Goal: Task Accomplishment & Management: Use online tool/utility

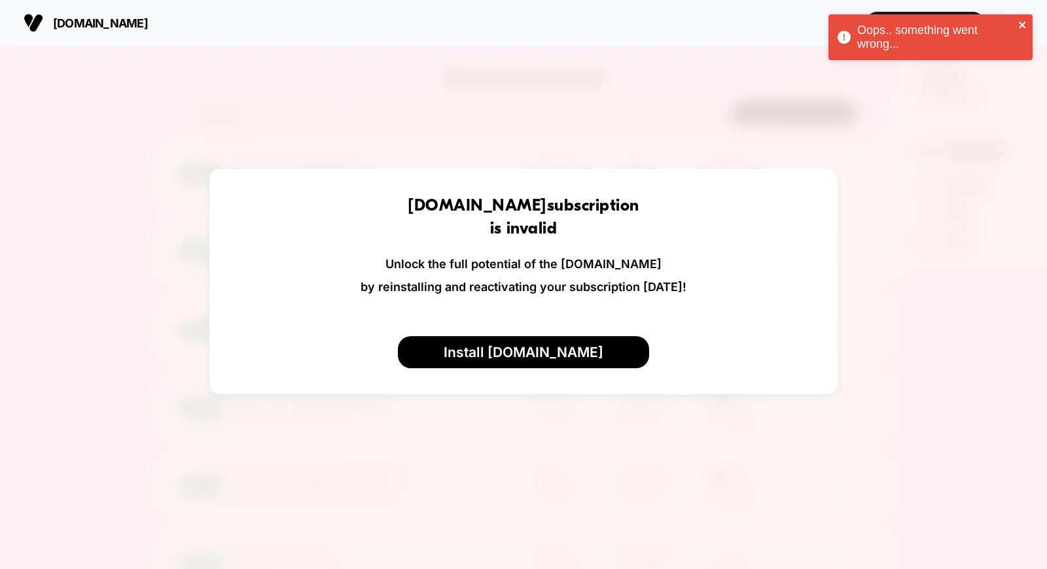
click at [1022, 27] on icon "close" at bounding box center [1023, 25] width 9 height 10
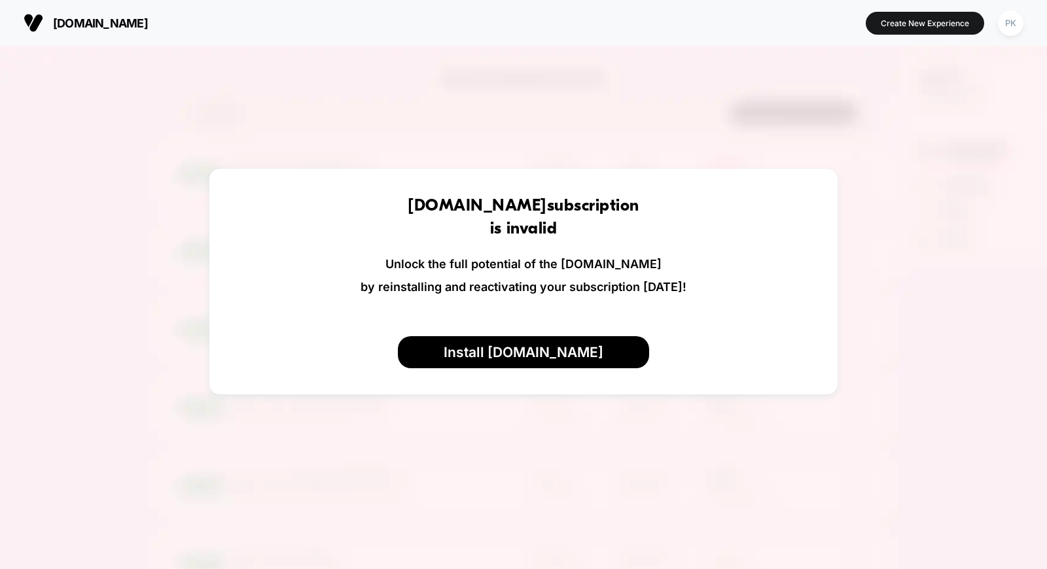
click at [1015, 17] on div "Oops.. something went wrong..." at bounding box center [930, 14] width 209 height 5
click at [1005, 21] on div "PK" at bounding box center [1011, 23] width 26 height 26
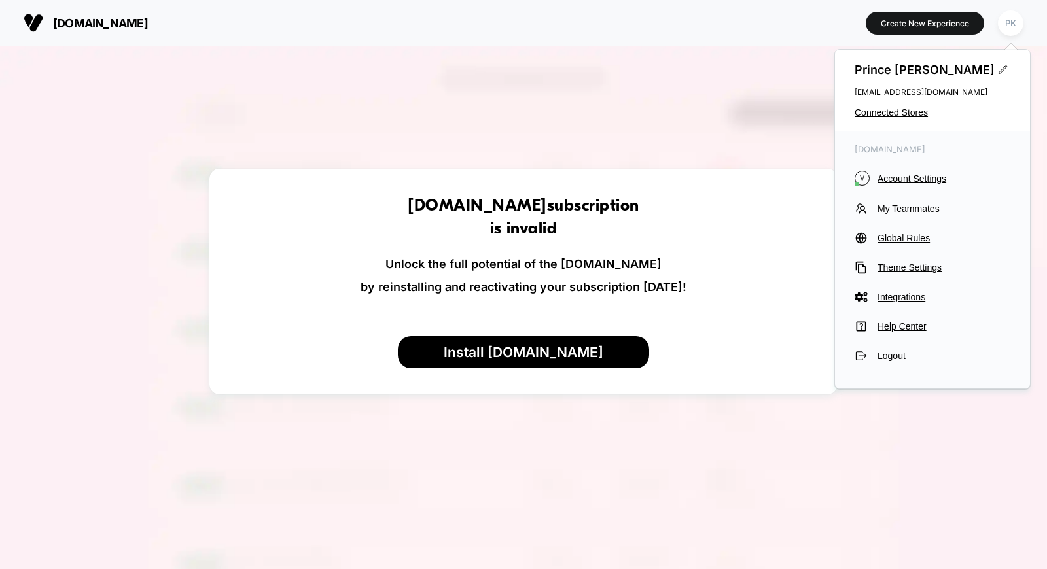
drag, startPoint x: 858, startPoint y: 94, endPoint x: 958, endPoint y: 105, distance: 101.4
click at [958, 105] on div "Prince Kamboj [EMAIL_ADDRESS][DOMAIN_NAME] Connected Stores" at bounding box center [932, 90] width 195 height 81
click at [885, 114] on span "Connected Stores" at bounding box center [933, 112] width 156 height 10
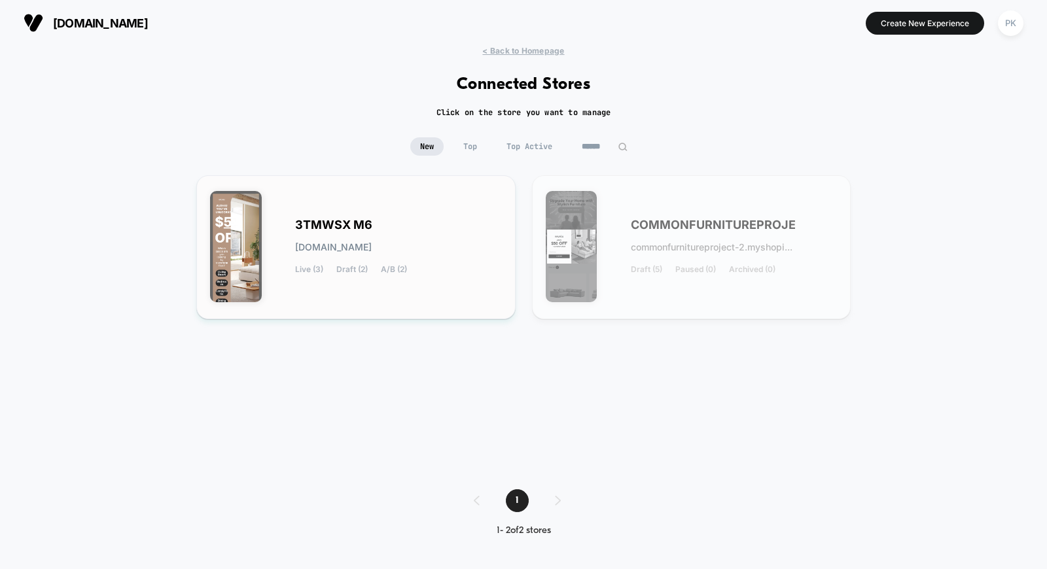
click at [450, 233] on div "3TMWSX M6 [DOMAIN_NAME] Live (3) Draft (2) A/B (2)" at bounding box center [398, 248] width 207 height 54
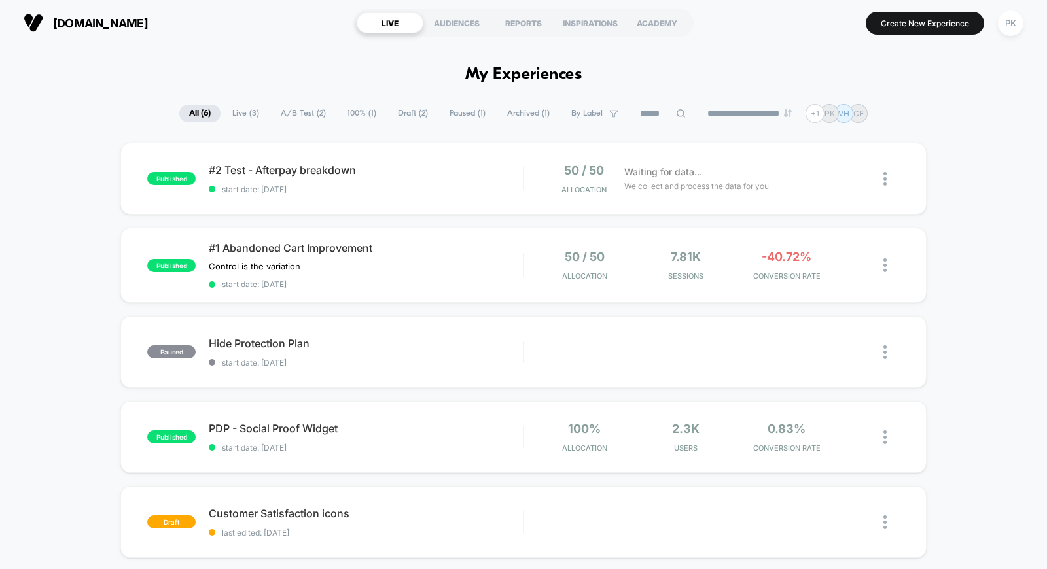
click at [1003, 376] on div "published #2 Test - Afterpay breakdown start date: [DATE] 50 / 50 Allocation Wa…" at bounding box center [523, 426] width 1047 height 566
click at [758, 349] on div "Preview" at bounding box center [754, 352] width 79 height 29
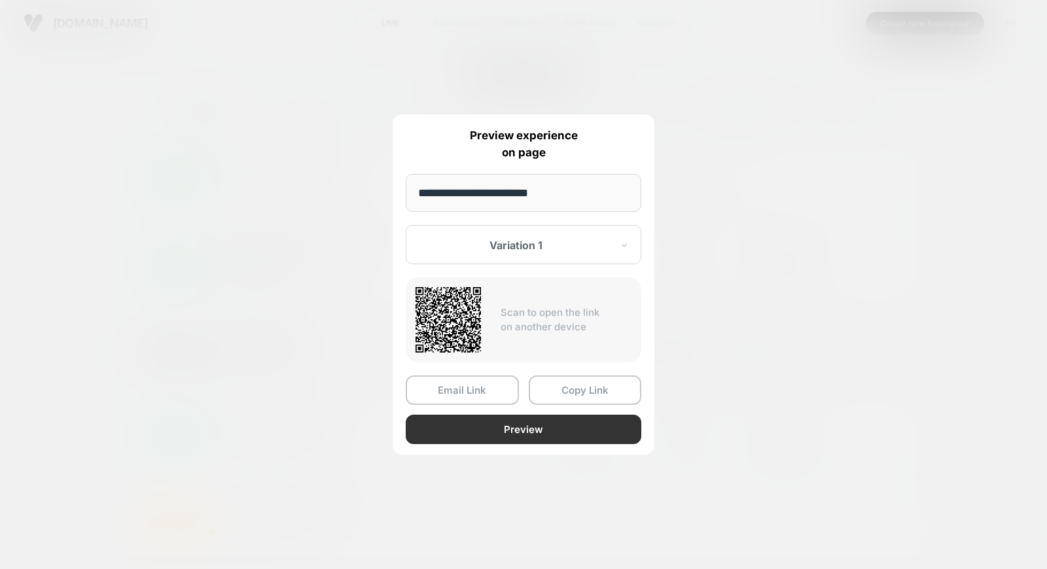
click at [531, 424] on button "Preview" at bounding box center [524, 429] width 236 height 29
